Goal: Navigation & Orientation: Find specific page/section

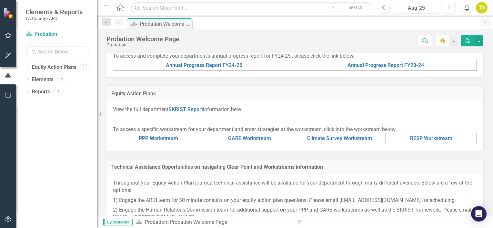
scroll to position [224, 0]
click at [27, 68] on icon "Dropdown" at bounding box center [28, 68] width 5 height 4
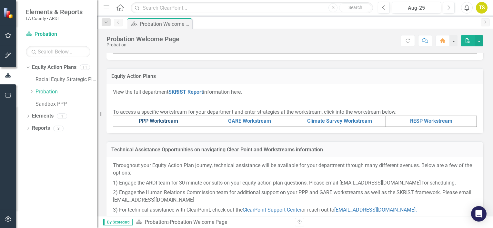
scroll to position [241, 0]
click at [143, 122] on link "PPP Workstream" at bounding box center [158, 121] width 39 height 6
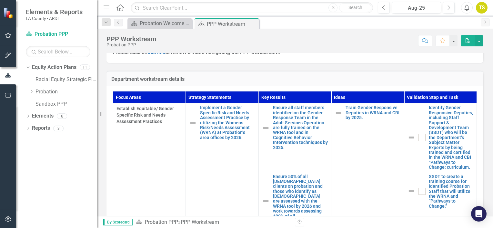
scroll to position [201, 0]
click at [64, 80] on link "Racial Equity Strategic Plan" at bounding box center [65, 79] width 61 height 7
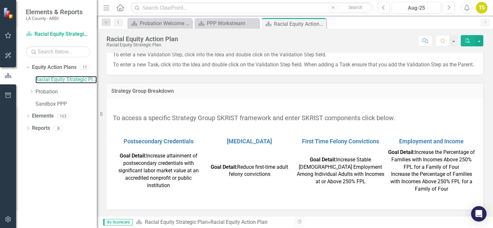
scroll to position [98, 0]
click at [27, 66] on icon "Dropdown" at bounding box center [27, 67] width 4 height 5
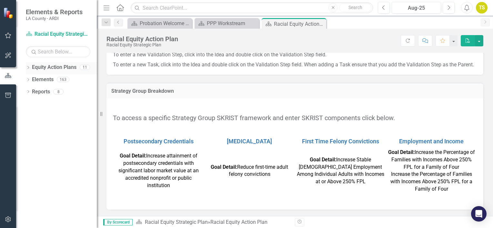
click at [28, 68] on icon at bounding box center [28, 67] width 2 height 3
click at [32, 93] on icon "Dropdown" at bounding box center [31, 92] width 5 height 4
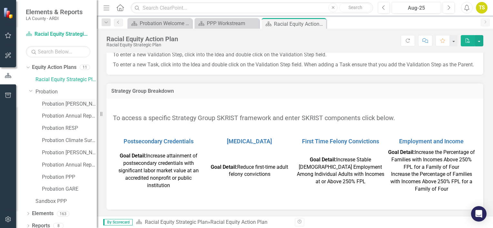
click at [57, 104] on link "Probation [PERSON_NAME] Goals FY24-25" at bounding box center [69, 104] width 55 height 7
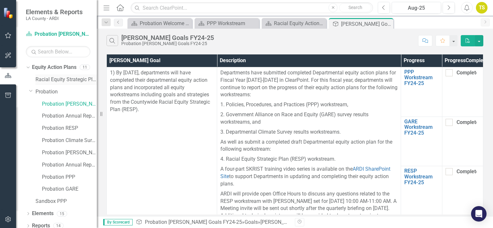
click at [54, 81] on link "Racial Equity Strategic Plan" at bounding box center [65, 79] width 61 height 7
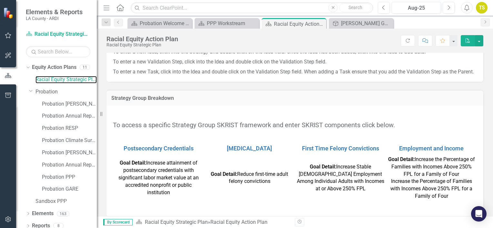
scroll to position [98, 0]
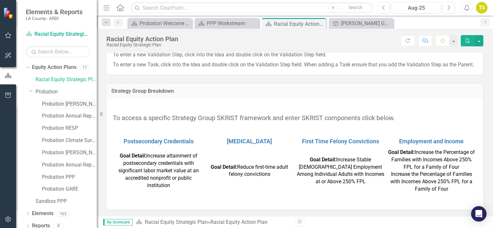
click at [67, 105] on link "Probation [PERSON_NAME] Goals FY24-25" at bounding box center [69, 104] width 55 height 7
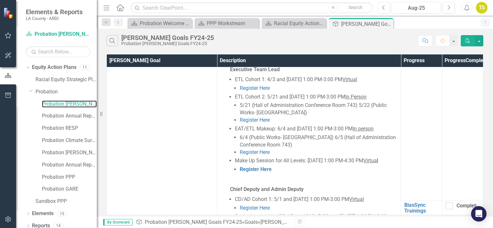
scroll to position [579, 0]
click at [59, 130] on link "Probation RESP" at bounding box center [69, 128] width 55 height 7
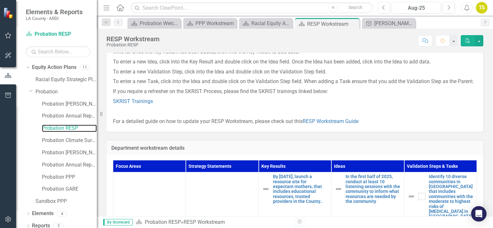
scroll to position [123, 0]
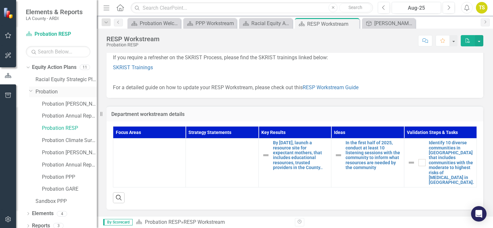
click at [30, 93] on icon "Dropdown" at bounding box center [31, 90] width 4 height 5
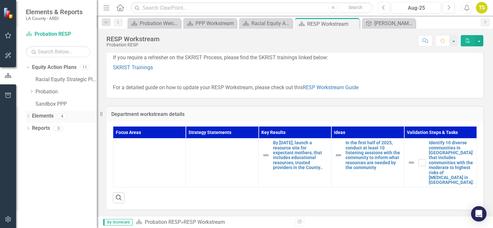
click at [28, 116] on icon "Dropdown" at bounding box center [28, 117] width 5 height 4
click at [28, 116] on icon "Dropdown" at bounding box center [27, 116] width 4 height 5
click at [30, 90] on icon "Dropdown" at bounding box center [31, 92] width 5 height 4
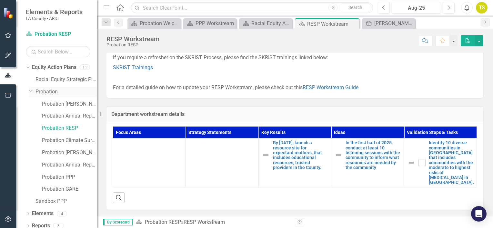
scroll to position [5, 0]
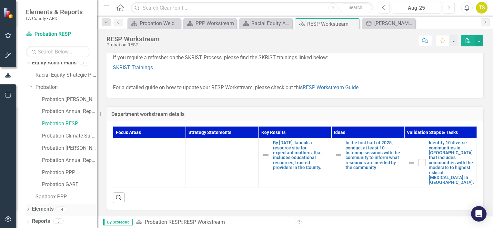
click at [28, 210] on icon "Dropdown" at bounding box center [28, 210] width 5 height 4
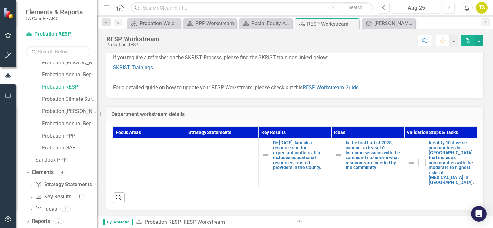
scroll to position [0, 0]
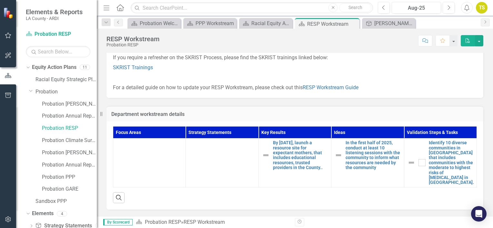
drag, startPoint x: 43, startPoint y: 103, endPoint x: 188, endPoint y: 46, distance: 156.1
click at [188, 46] on div "RESP Workstream Probation RESP Score: N/A Aug-25 Completed Comment Favorite PDF" at bounding box center [295, 38] width 396 height 19
click at [32, 93] on icon "Dropdown" at bounding box center [31, 90] width 4 height 5
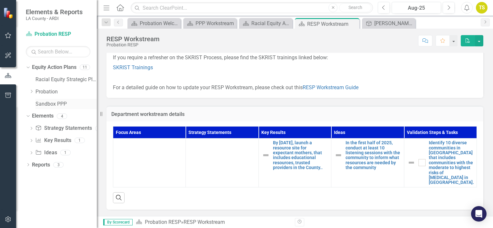
click at [46, 104] on link "Sandbox PPP" at bounding box center [65, 104] width 61 height 7
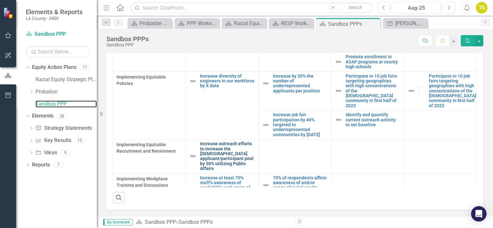
scroll to position [38, 0]
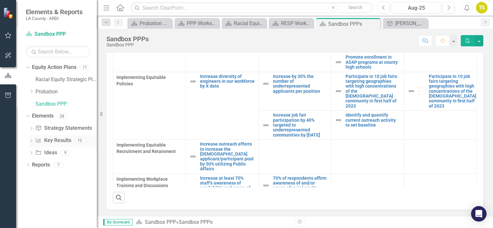
click at [57, 144] on link "Key Result Key Results" at bounding box center [53, 140] width 36 height 7
click at [52, 141] on link "Key Result Key Results" at bounding box center [53, 140] width 36 height 7
click at [49, 155] on link "Idea Ideas" at bounding box center [46, 152] width 22 height 7
click at [44, 89] on link "Probation" at bounding box center [65, 91] width 61 height 7
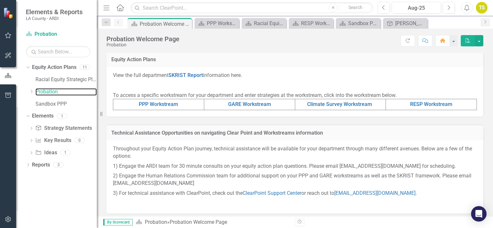
scroll to position [260, 0]
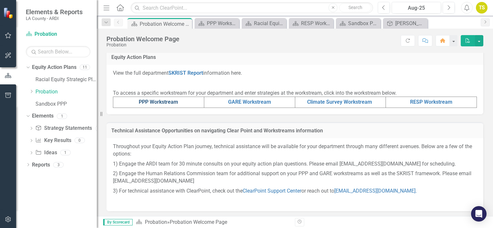
click at [167, 100] on link "PPP Workstream" at bounding box center [158, 102] width 39 height 6
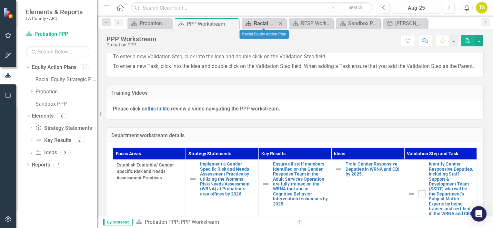
click at [264, 21] on div "Racial Equity Action Plan" at bounding box center [265, 23] width 23 height 8
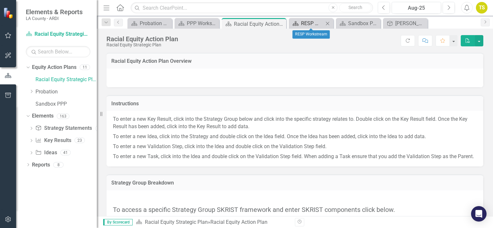
click at [322, 22] on div "RESP Workstream" at bounding box center [312, 23] width 23 height 8
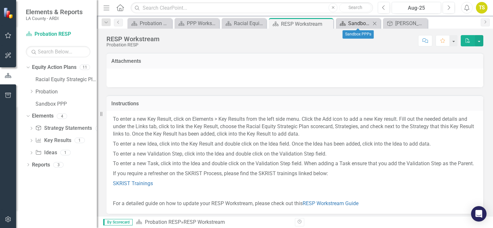
click at [357, 23] on div "Sandbox PPPs" at bounding box center [359, 23] width 23 height 8
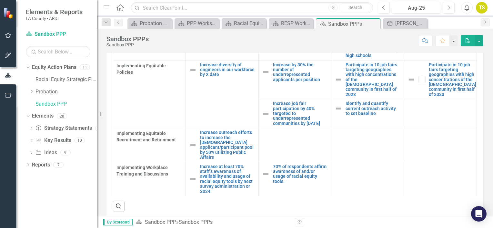
scroll to position [265, 0]
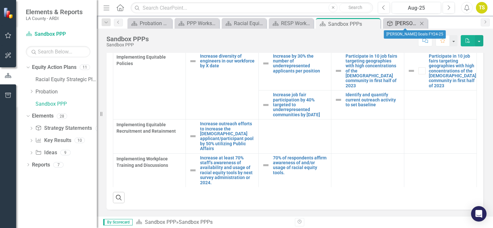
click at [400, 23] on div "[PERSON_NAME] Goals FY24-25" at bounding box center [406, 23] width 23 height 8
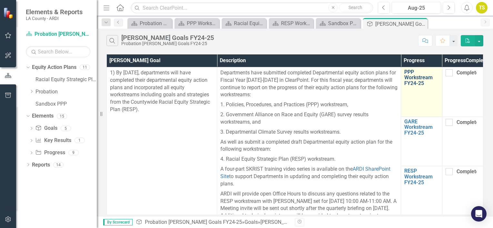
click at [407, 78] on link "PPP Workstream FY24-25" at bounding box center [421, 77] width 34 height 17
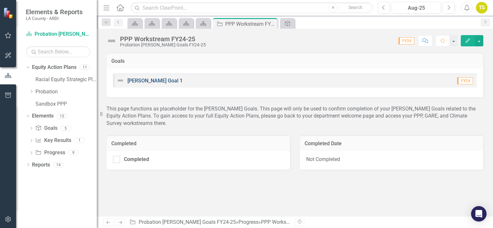
click at [132, 80] on link "[PERSON_NAME] Goal 1" at bounding box center [154, 81] width 55 height 6
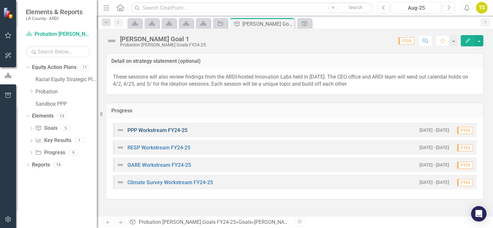
click at [140, 130] on link "PPP Workstream FY24-25" at bounding box center [157, 130] width 60 height 6
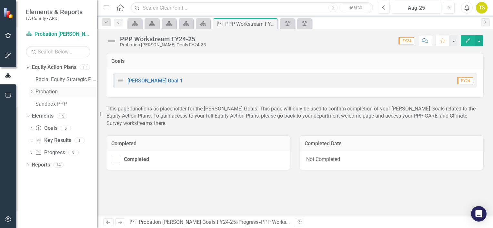
click at [54, 93] on link "Probation" at bounding box center [65, 91] width 61 height 7
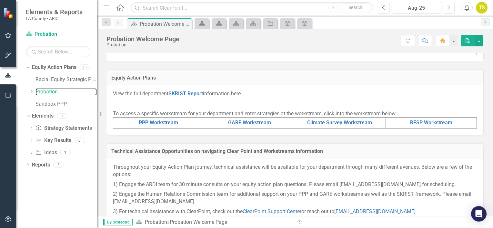
scroll to position [260, 0]
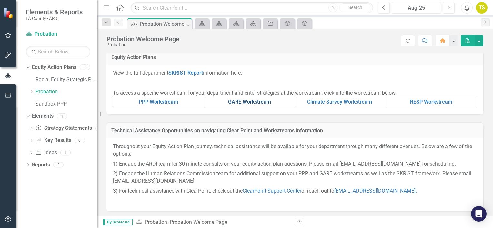
click at [257, 103] on link "GARE Workstream" at bounding box center [249, 102] width 43 height 6
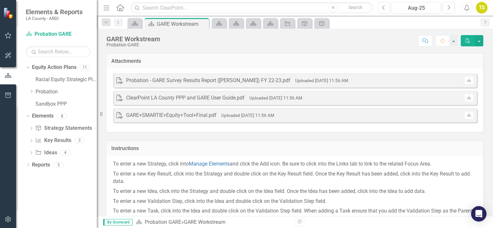
click at [295, 80] on small "Uploaded [DATE] 11:56 AM" at bounding box center [321, 80] width 53 height 5
click at [119, 81] on icon "PDF" at bounding box center [119, 80] width 6 height 6
click at [48, 93] on link "Probation" at bounding box center [65, 91] width 61 height 7
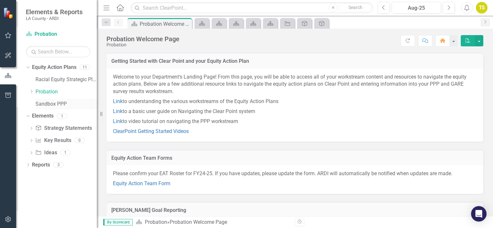
click at [48, 103] on link "Sandbox PPP" at bounding box center [65, 104] width 61 height 7
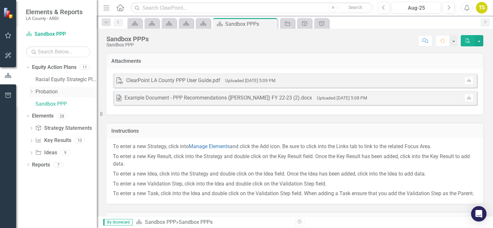
click at [45, 88] on link "Probation" at bounding box center [65, 91] width 61 height 7
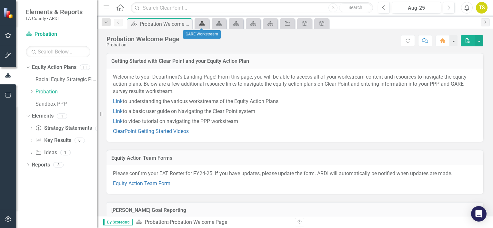
click at [202, 24] on icon at bounding box center [202, 23] width 6 height 5
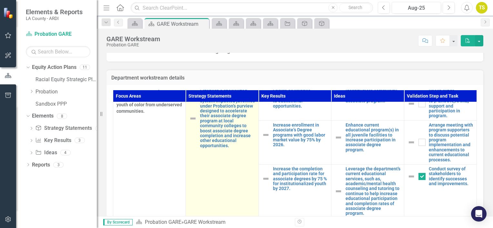
scroll to position [0, 1]
